Goal: Transaction & Acquisition: Subscribe to service/newsletter

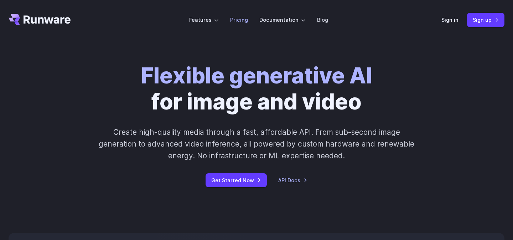
click at [238, 21] on link "Pricing" at bounding box center [239, 20] width 18 height 8
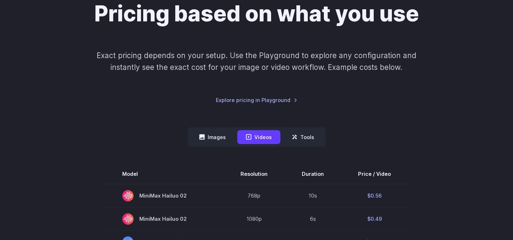
scroll to position [74, 0]
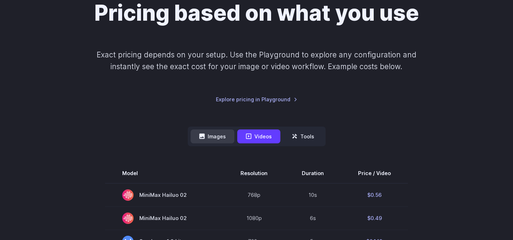
click at [219, 137] on button "Images" at bounding box center [213, 136] width 44 height 14
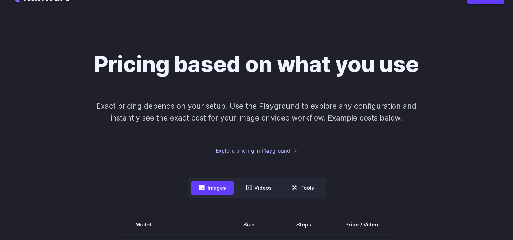
scroll to position [16, 0]
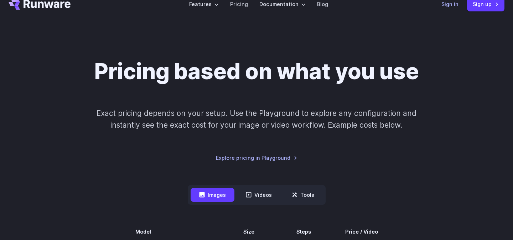
click at [451, 5] on link "Sign in" at bounding box center [450, 4] width 17 height 8
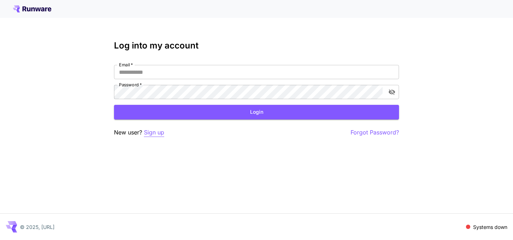
click at [156, 134] on p "Sign up" at bounding box center [154, 132] width 20 height 9
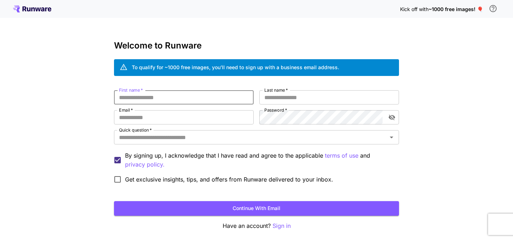
click at [188, 98] on input "First name   *" at bounding box center [184, 97] width 140 height 14
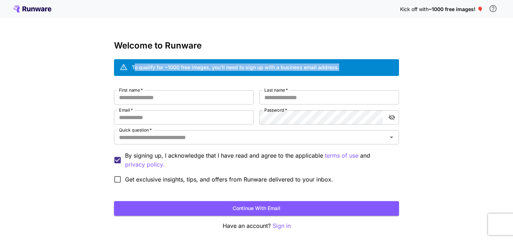
drag, startPoint x: 136, startPoint y: 68, endPoint x: 197, endPoint y: 77, distance: 62.3
click at [197, 77] on div "Welcome to Runware To qualify for ~1000 free images, you’ll need to sign up wit…" at bounding box center [256, 136] width 285 height 190
